Goal: Transaction & Acquisition: Purchase product/service

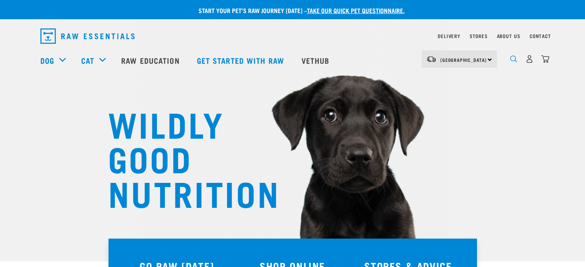
click at [511, 58] on img "dropdown navigation" at bounding box center [513, 58] width 7 height 7
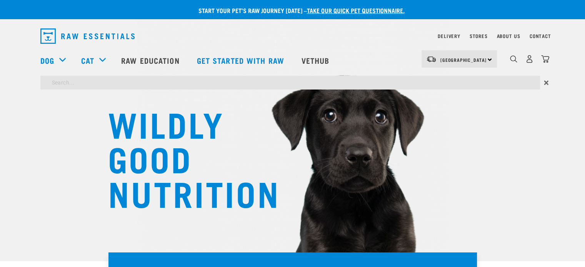
click at [511, 57] on div "dropdown navigation" at bounding box center [514, 59] width 8 height 8
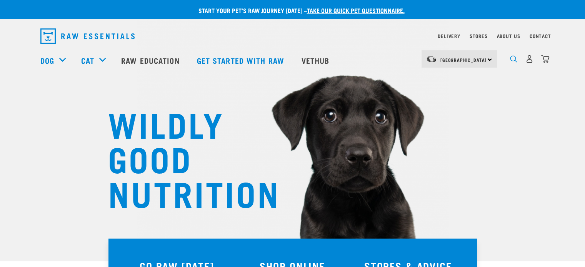
click at [511, 60] on img "dropdown navigation" at bounding box center [513, 58] width 7 height 7
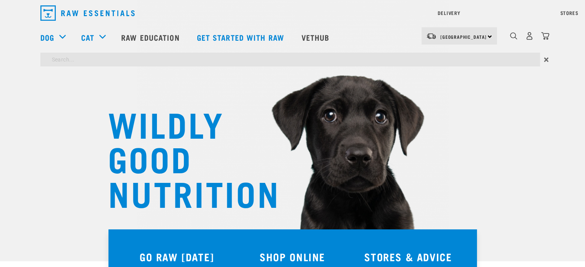
type input "boneless mixes and minces"
click at [144, 62] on input "boneless mixes and minces" at bounding box center [290, 60] width 500 height 14
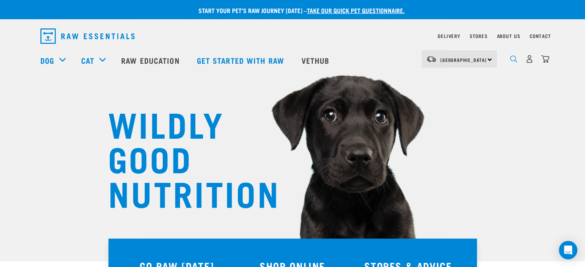
click at [510, 59] on div "dropdown navigation" at bounding box center [514, 59] width 8 height 8
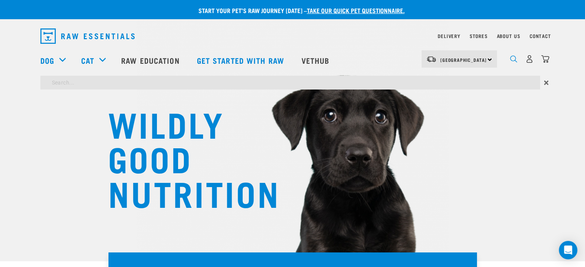
click at [514, 61] on img "dropdown navigation" at bounding box center [513, 58] width 7 height 7
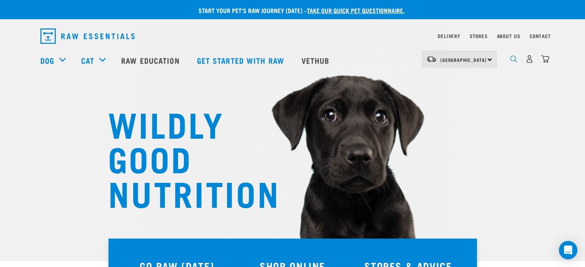
click at [514, 62] on img "dropdown navigation" at bounding box center [513, 58] width 7 height 7
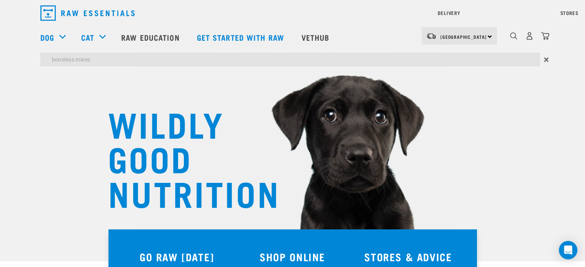
type input "boneless mixes"
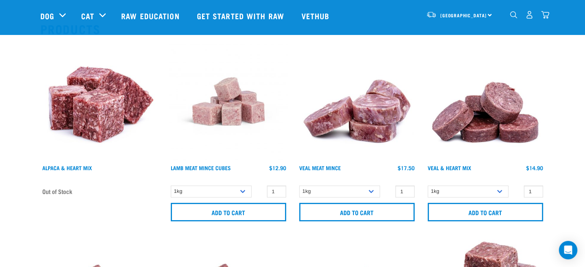
scroll to position [77, 0]
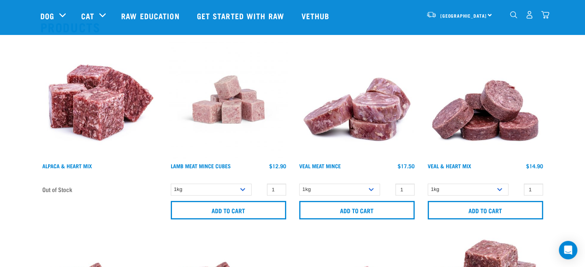
click at [115, 108] on img at bounding box center [99, 99] width 119 height 119
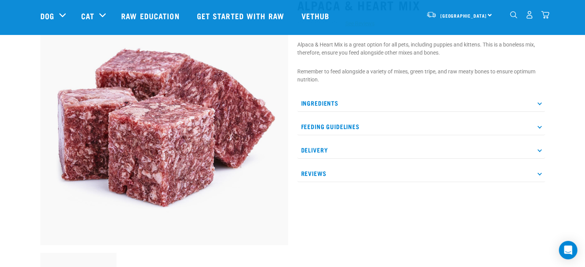
scroll to position [77, 0]
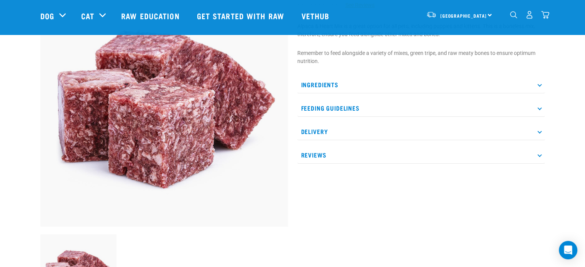
click at [315, 84] on p "Ingredients" at bounding box center [421, 84] width 248 height 17
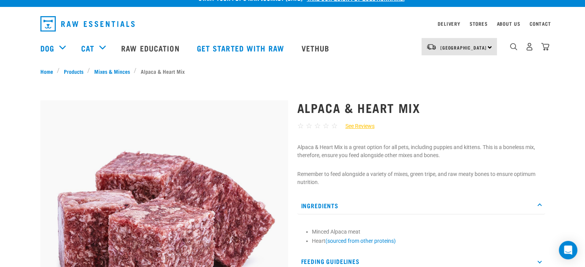
scroll to position [0, 0]
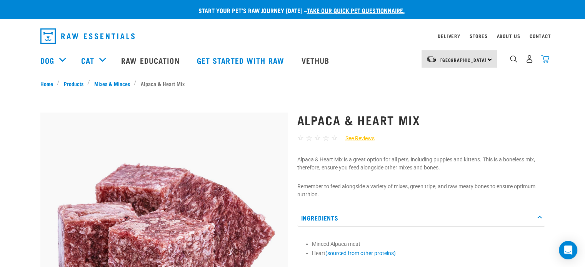
click at [546, 60] on img "dropdown navigation" at bounding box center [545, 59] width 8 height 8
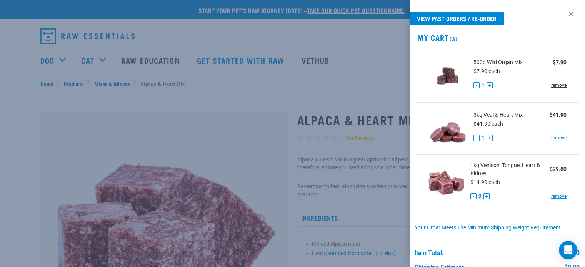
click at [556, 85] on link "remove" at bounding box center [558, 85] width 15 height 7
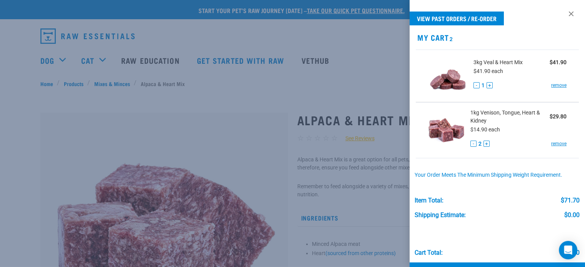
click at [278, 97] on div at bounding box center [292, 133] width 585 height 267
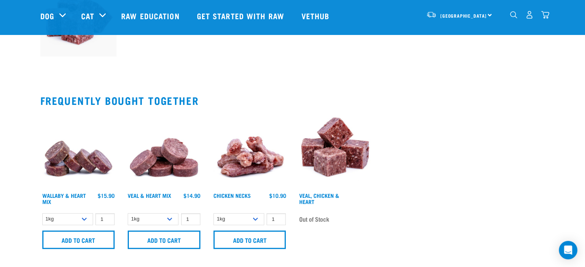
scroll to position [346, 0]
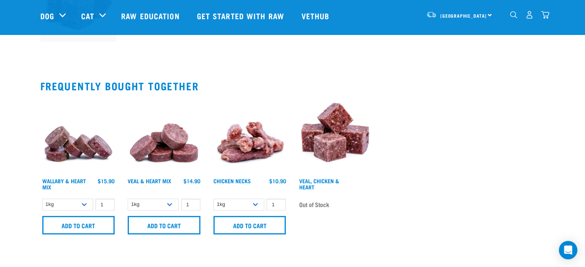
click at [331, 135] on img at bounding box center [335, 136] width 77 height 77
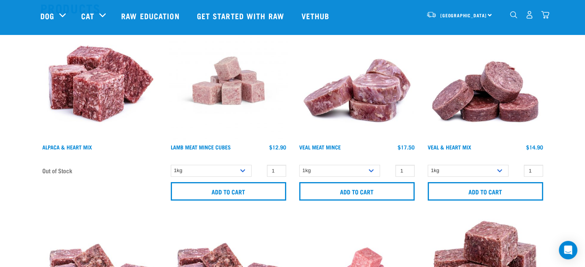
scroll to position [95, 0]
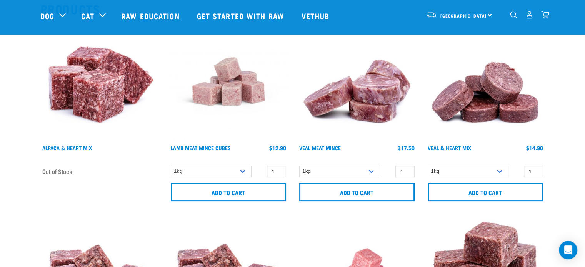
click at [508, 102] on img at bounding box center [485, 81] width 119 height 119
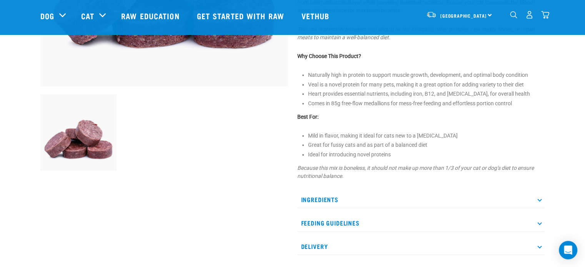
scroll to position [231, 0]
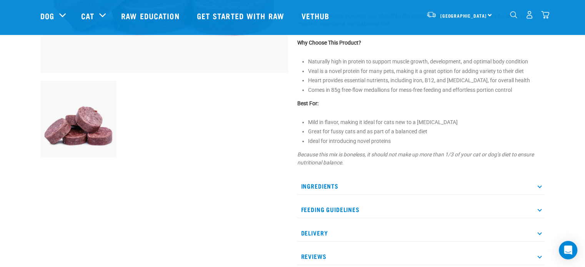
click at [332, 184] on p "Ingredients" at bounding box center [421, 186] width 248 height 17
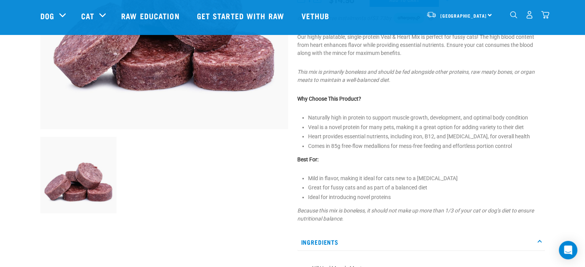
scroll to position [115, 0]
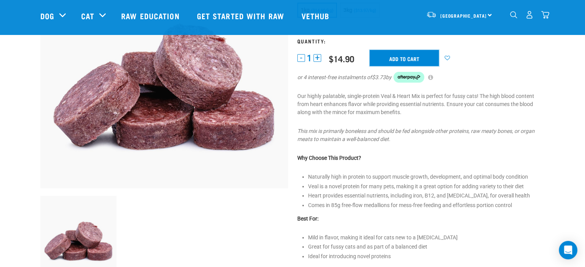
click at [401, 55] on input "Add to cart" at bounding box center [404, 58] width 69 height 16
click at [547, 17] on img "dropdown navigation" at bounding box center [545, 15] width 8 height 8
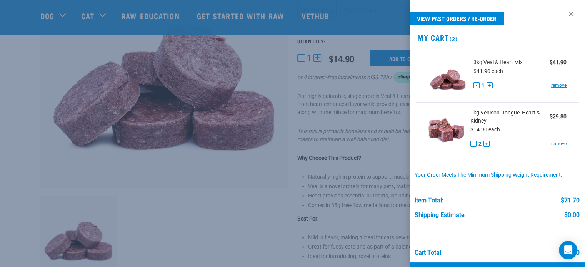
click at [252, 58] on div at bounding box center [292, 133] width 585 height 267
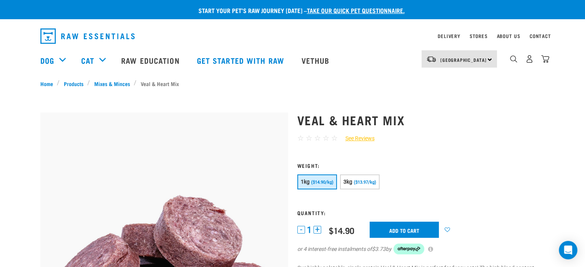
scroll to position [38, 0]
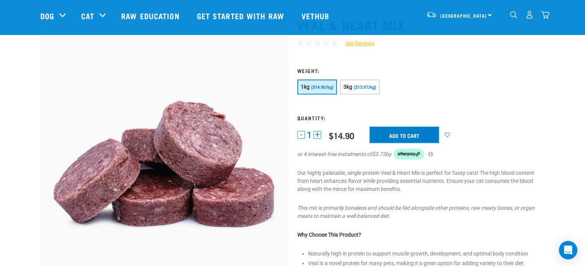
click at [394, 133] on input "Add to cart" at bounding box center [404, 135] width 69 height 16
click at [546, 13] on img "dropdown navigation" at bounding box center [545, 15] width 8 height 8
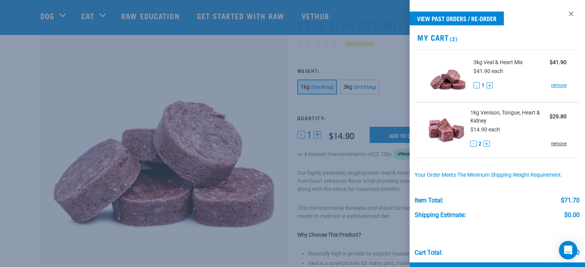
click at [557, 142] on link "remove" at bounding box center [558, 143] width 15 height 7
click at [552, 143] on link "remove" at bounding box center [558, 143] width 15 height 7
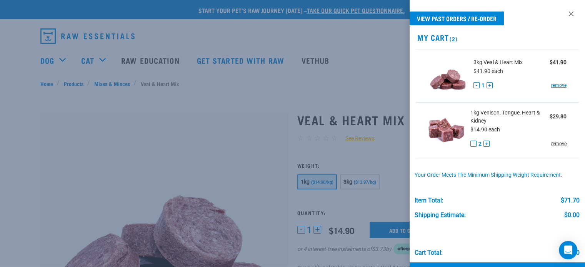
click at [552, 144] on link "remove" at bounding box center [558, 143] width 15 height 7
click at [475, 19] on link "View past orders / re-order" at bounding box center [457, 19] width 94 height 14
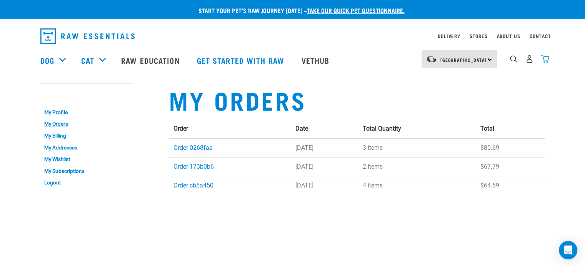
click at [545, 59] on img "dropdown navigation" at bounding box center [545, 59] width 8 height 8
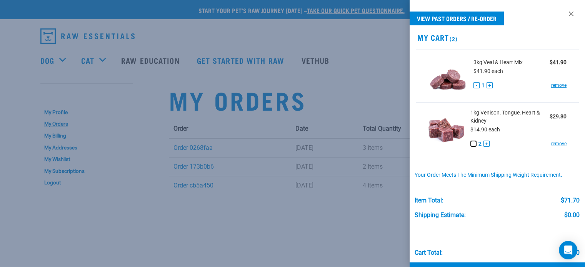
click at [474, 145] on button "-" at bounding box center [473, 144] width 6 height 6
click at [473, 145] on button "-" at bounding box center [473, 144] width 6 height 6
click at [471, 143] on button "-" at bounding box center [473, 144] width 6 height 6
click at [551, 144] on link "remove" at bounding box center [558, 143] width 15 height 7
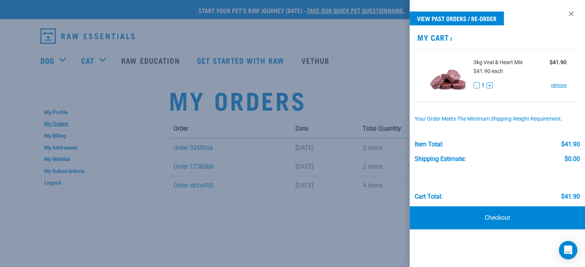
click at [360, 84] on div at bounding box center [292, 133] width 585 height 267
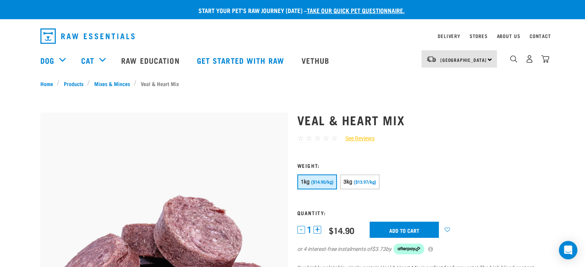
scroll to position [38, 0]
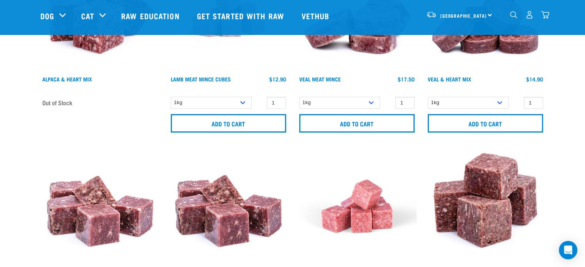
scroll to position [152, 0]
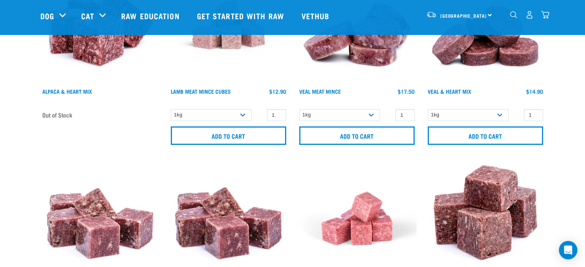
click at [99, 57] on img at bounding box center [99, 24] width 119 height 119
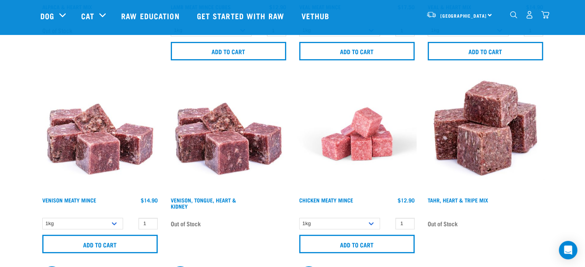
scroll to position [247, 0]
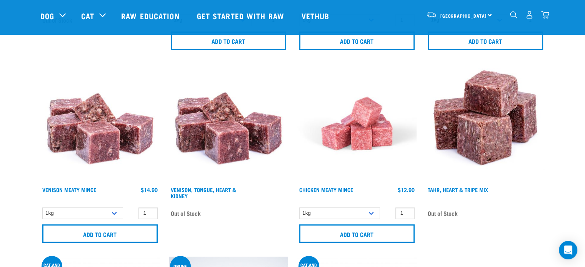
click at [105, 132] on img at bounding box center [99, 123] width 119 height 119
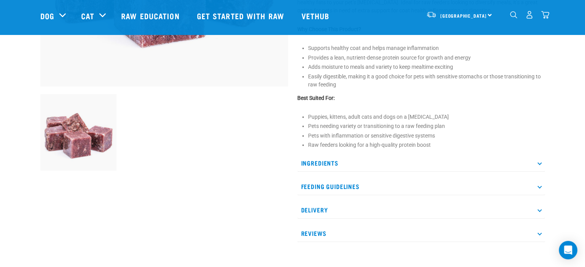
scroll to position [231, 0]
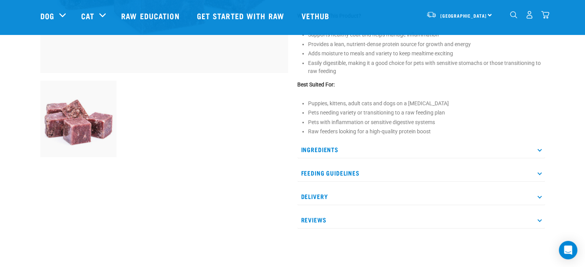
click at [317, 148] on p "Ingredients" at bounding box center [421, 149] width 248 height 17
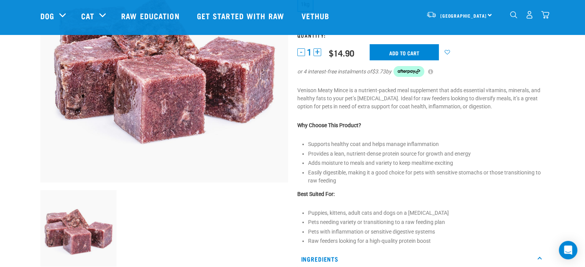
scroll to position [115, 0]
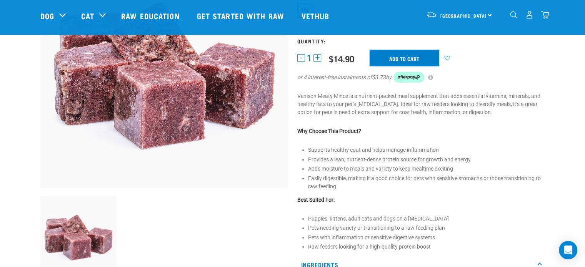
click at [423, 57] on input "Add to cart" at bounding box center [404, 58] width 69 height 16
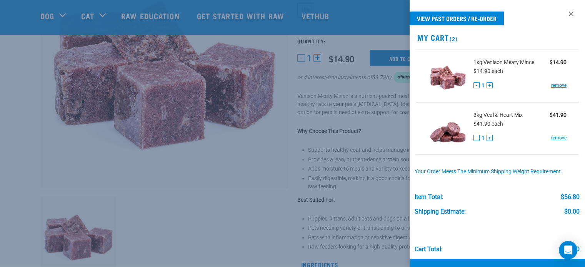
click at [566, 12] on link at bounding box center [571, 14] width 12 height 12
click at [215, 70] on div at bounding box center [292, 133] width 585 height 267
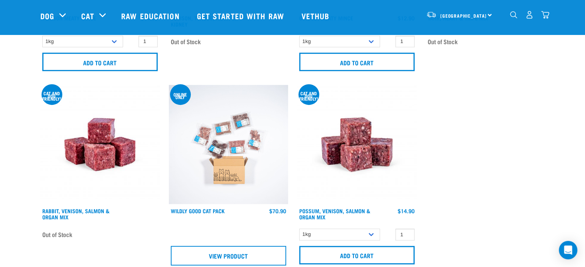
scroll to position [457, 0]
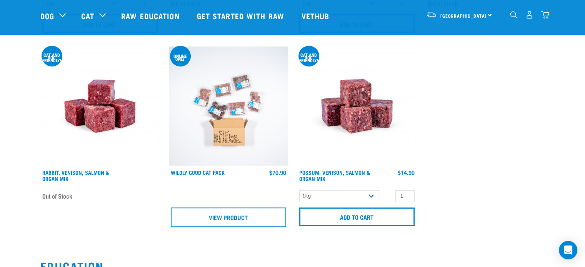
click at [349, 121] on img at bounding box center [356, 106] width 119 height 119
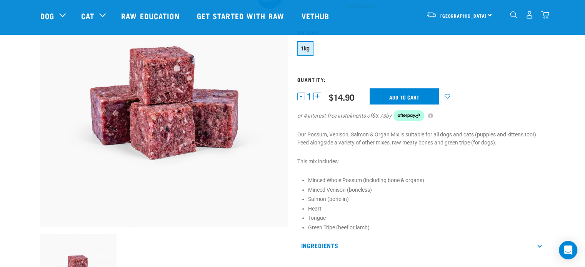
scroll to position [132, 0]
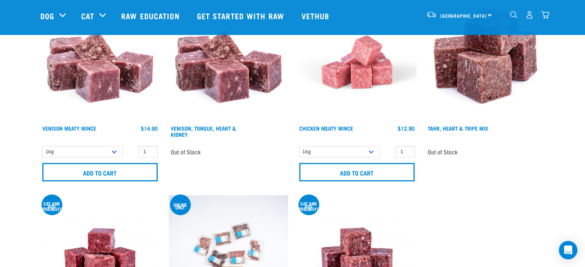
scroll to position [303, 0]
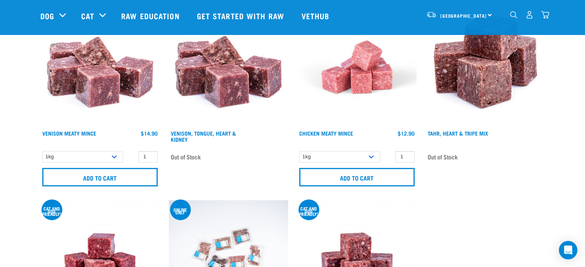
click at [543, 15] on img "dropdown navigation" at bounding box center [545, 15] width 8 height 8
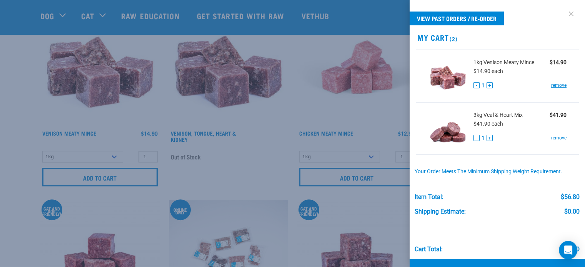
click at [566, 13] on link at bounding box center [571, 14] width 12 height 12
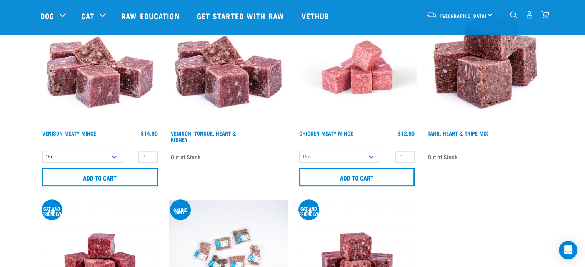
click at [547, 15] on img "dropdown navigation" at bounding box center [545, 15] width 8 height 8
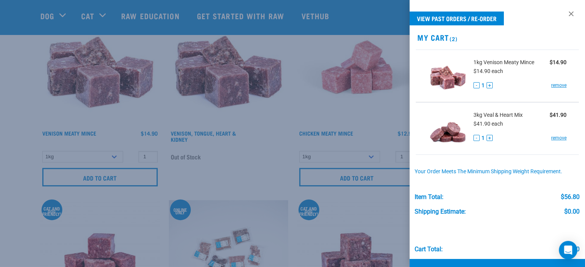
scroll to position [24, 0]
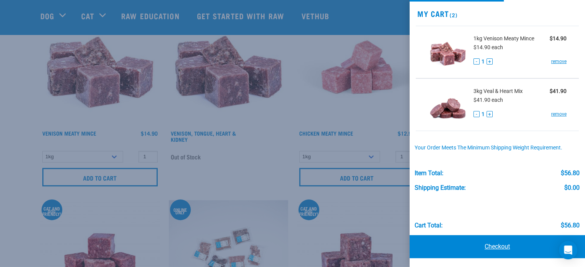
click at [469, 240] on link "Checkout" at bounding box center [497, 246] width 175 height 23
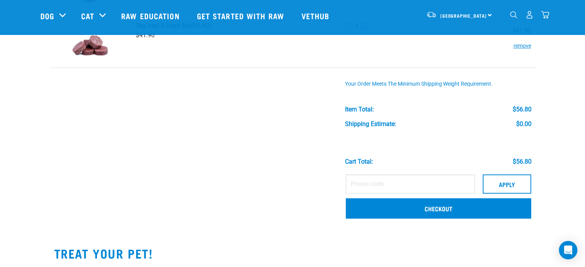
scroll to position [115, 0]
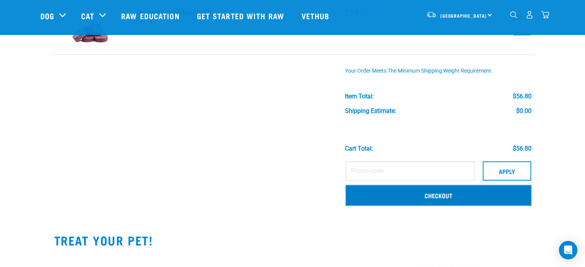
click at [424, 192] on link "Checkout" at bounding box center [438, 195] width 185 height 20
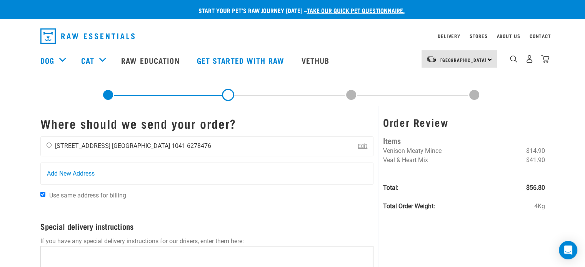
click at [49, 143] on input "radio" at bounding box center [49, 145] width 5 height 5
radio input "true"
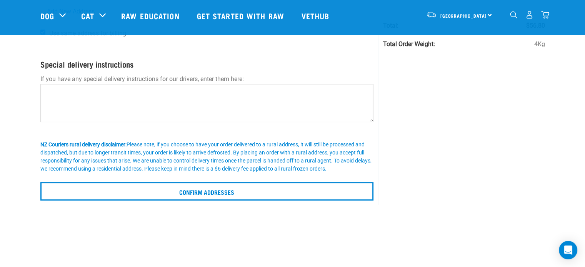
scroll to position [115, 0]
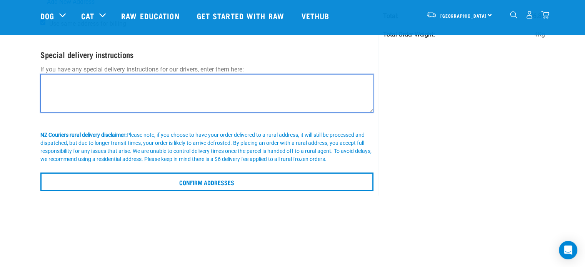
click at [45, 81] on textarea at bounding box center [206, 93] width 333 height 38
type textarea "J"
type textarea "Please deliver to BACK HOUSE and leave at FRONT DOOR thanks"
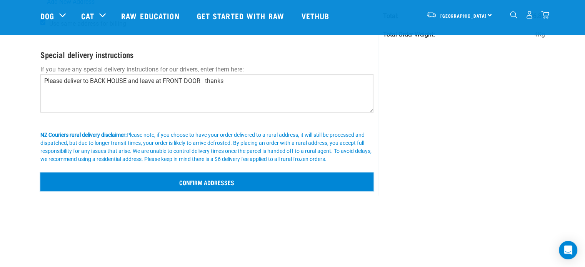
click at [262, 181] on input "Confirm addresses" at bounding box center [206, 182] width 333 height 18
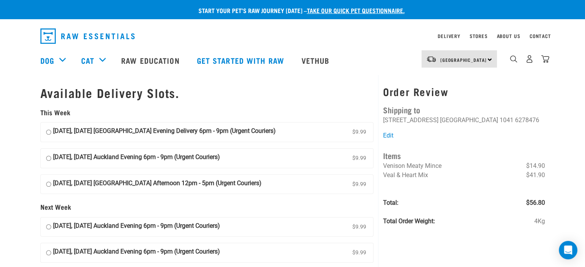
click at [48, 130] on input "14 August, Thursday Auckland Evening Delivery 6pm - 9pm (Urgent Couriers) $9.99" at bounding box center [48, 133] width 5 height 12
radio input "true"
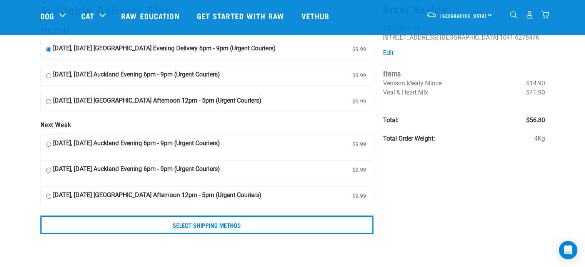
scroll to position [38, 0]
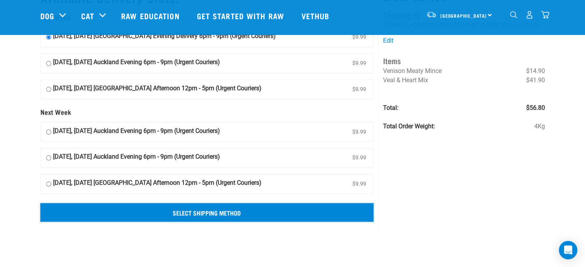
click at [202, 213] on input "Select Shipping Method" at bounding box center [206, 212] width 333 height 18
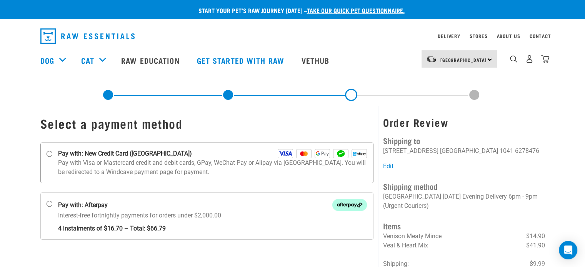
click at [48, 155] on input "Pay with: New Credit Card (Windcave)" at bounding box center [49, 154] width 6 height 6
radio input "true"
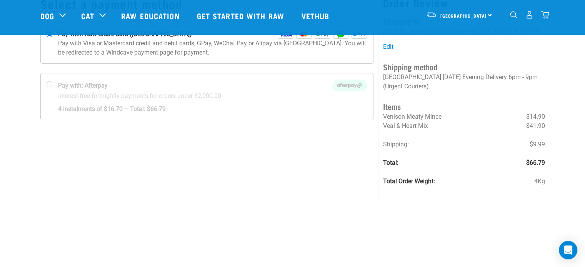
scroll to position [77, 0]
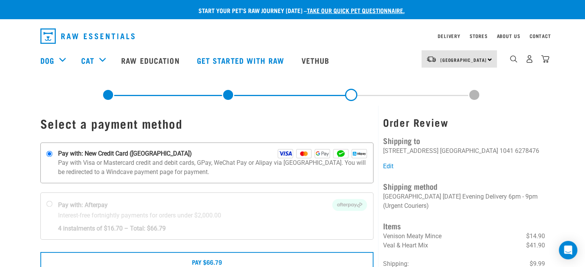
click at [287, 152] on img at bounding box center [285, 153] width 15 height 9
click at [52, 152] on input "Pay with: New Credit Card (Windcave)" at bounding box center [49, 154] width 6 height 6
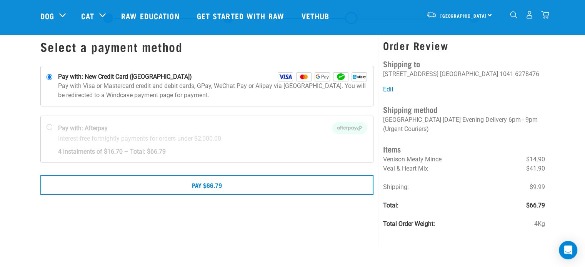
scroll to position [38, 0]
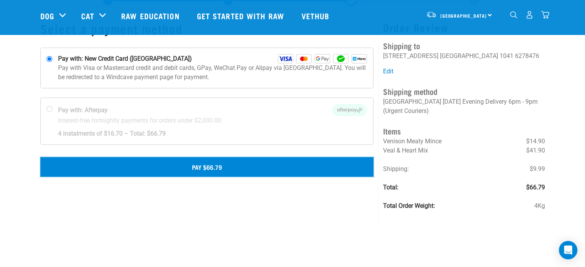
click at [265, 171] on button "Pay $66.79" at bounding box center [206, 166] width 333 height 19
